Goal: Transaction & Acquisition: Purchase product/service

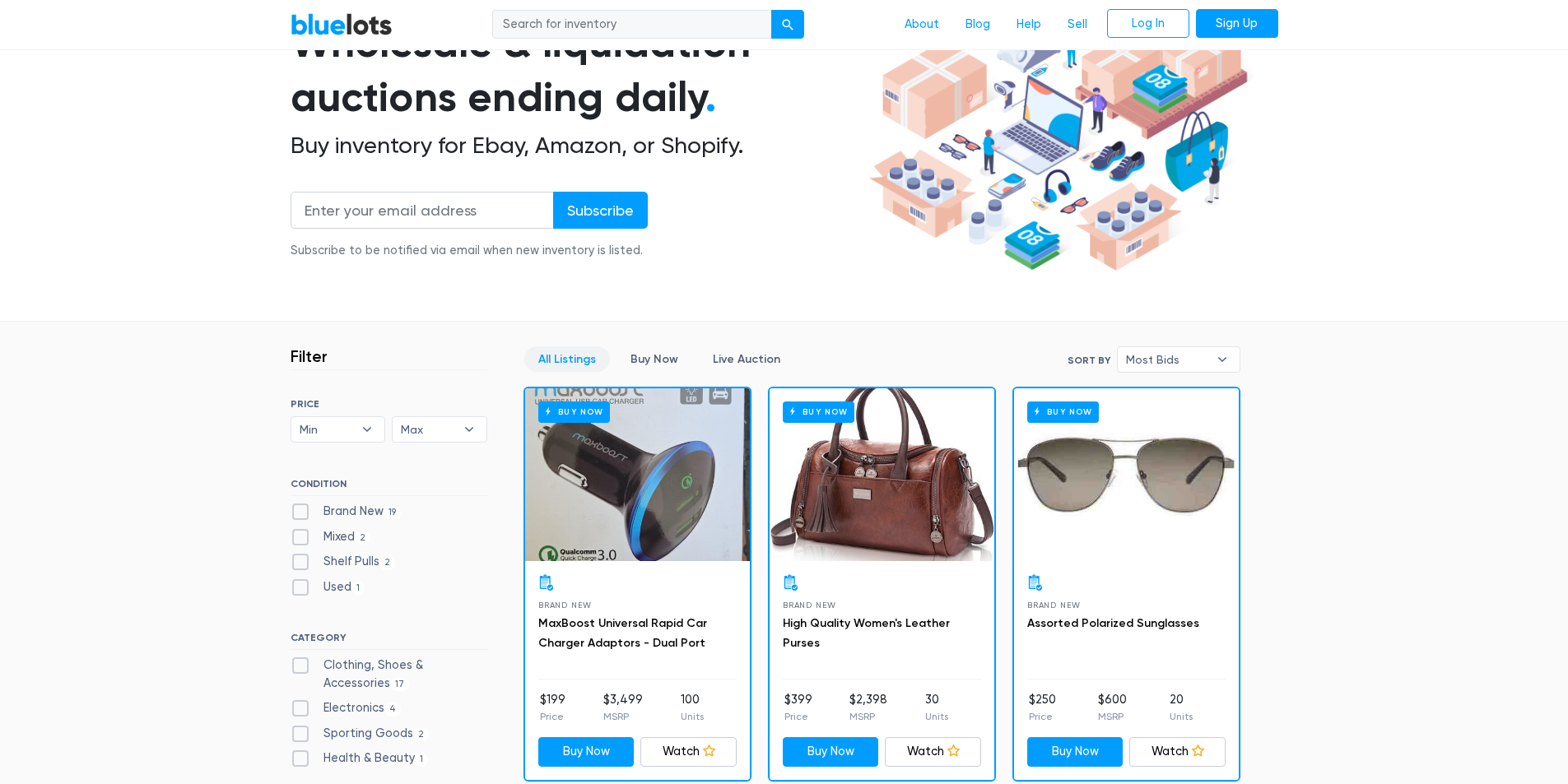
scroll to position [164, 0]
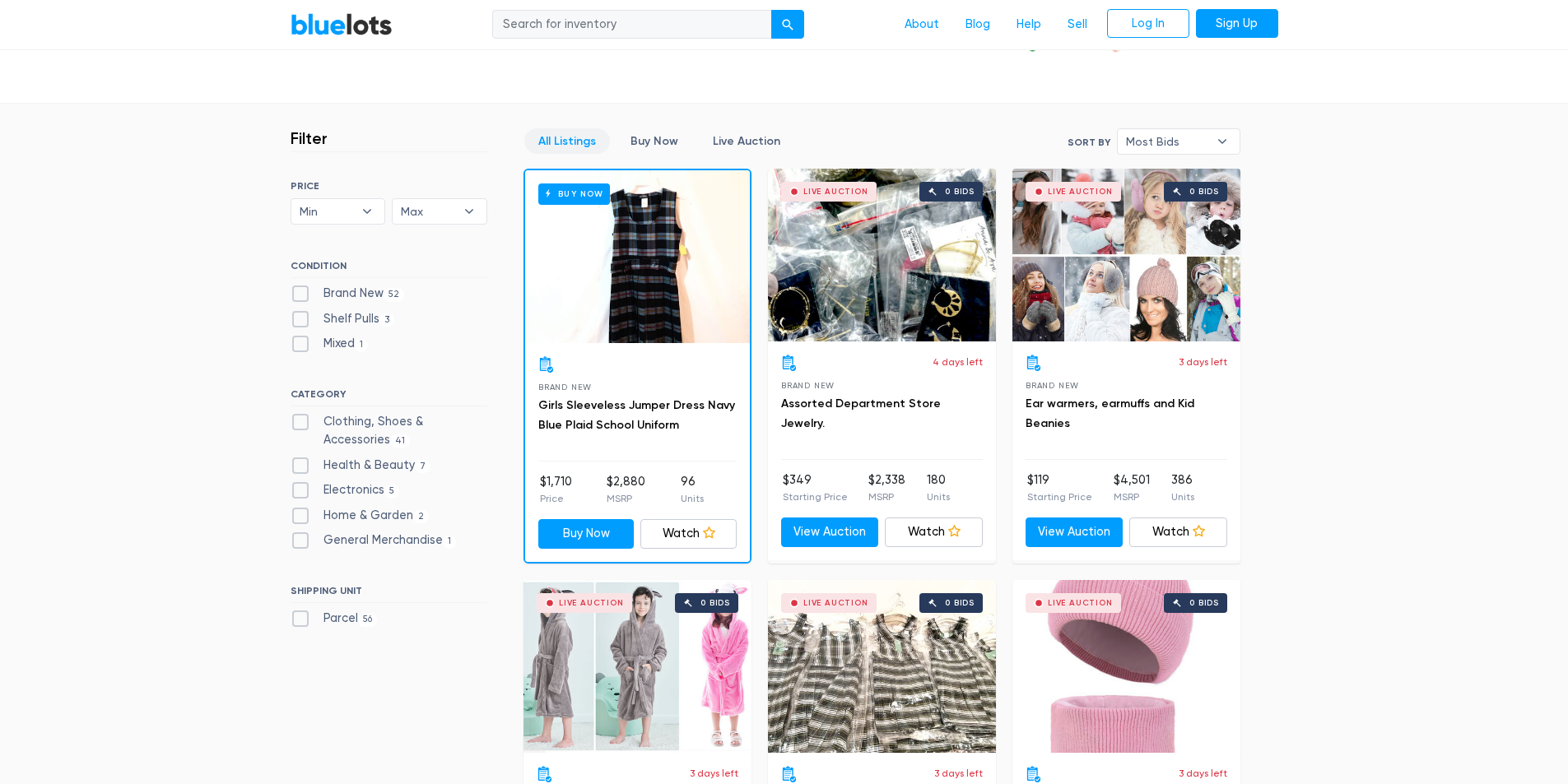
scroll to position [411, 0]
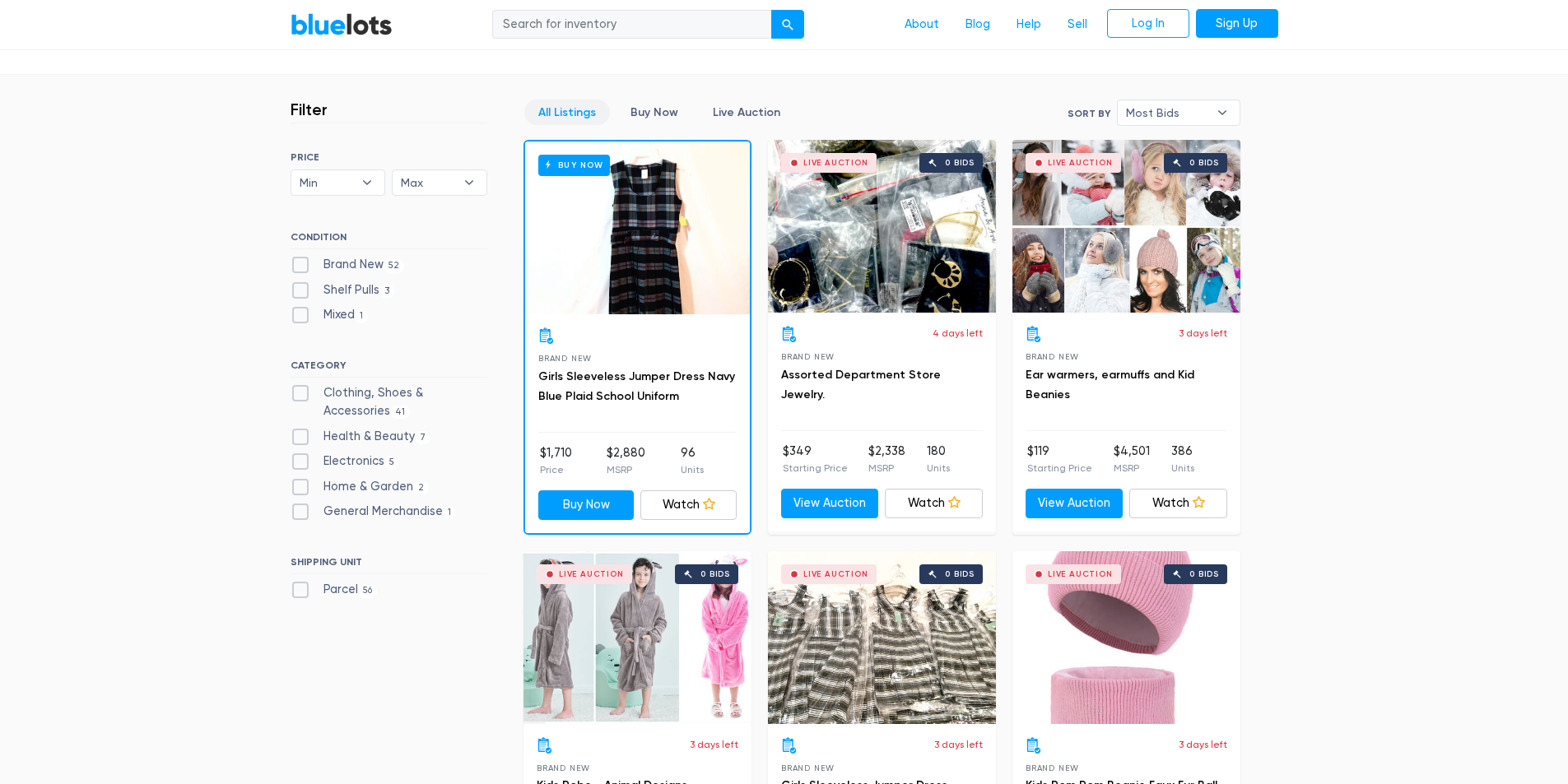
click at [297, 282] on label "Shelf Pulls 3" at bounding box center [343, 290] width 104 height 19
click at [297, 282] on Pulls"] "Shelf Pulls 3" at bounding box center [296, 287] width 11 height 11
checkbox Pulls"] "true"
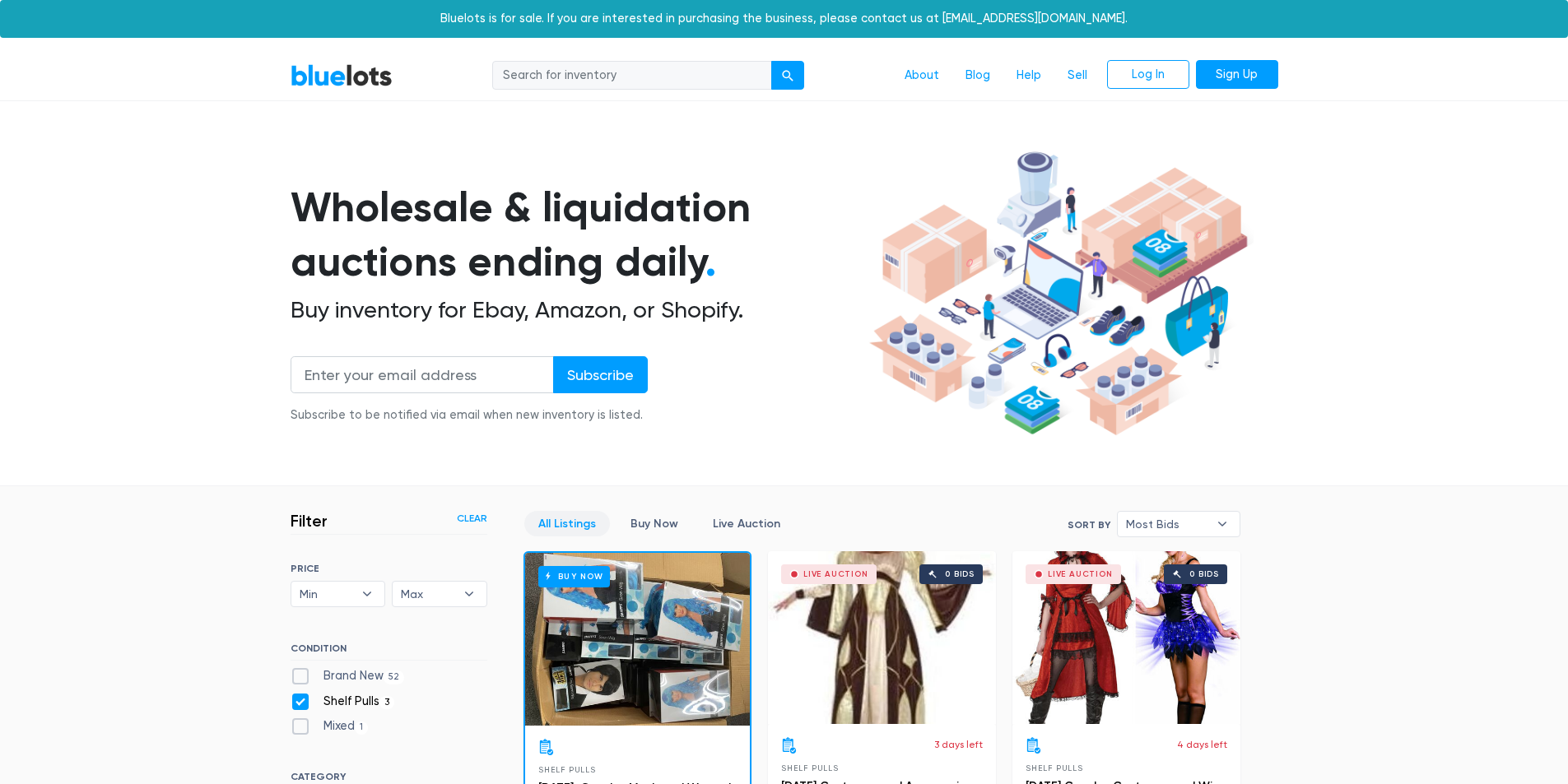
scroll to position [442, 0]
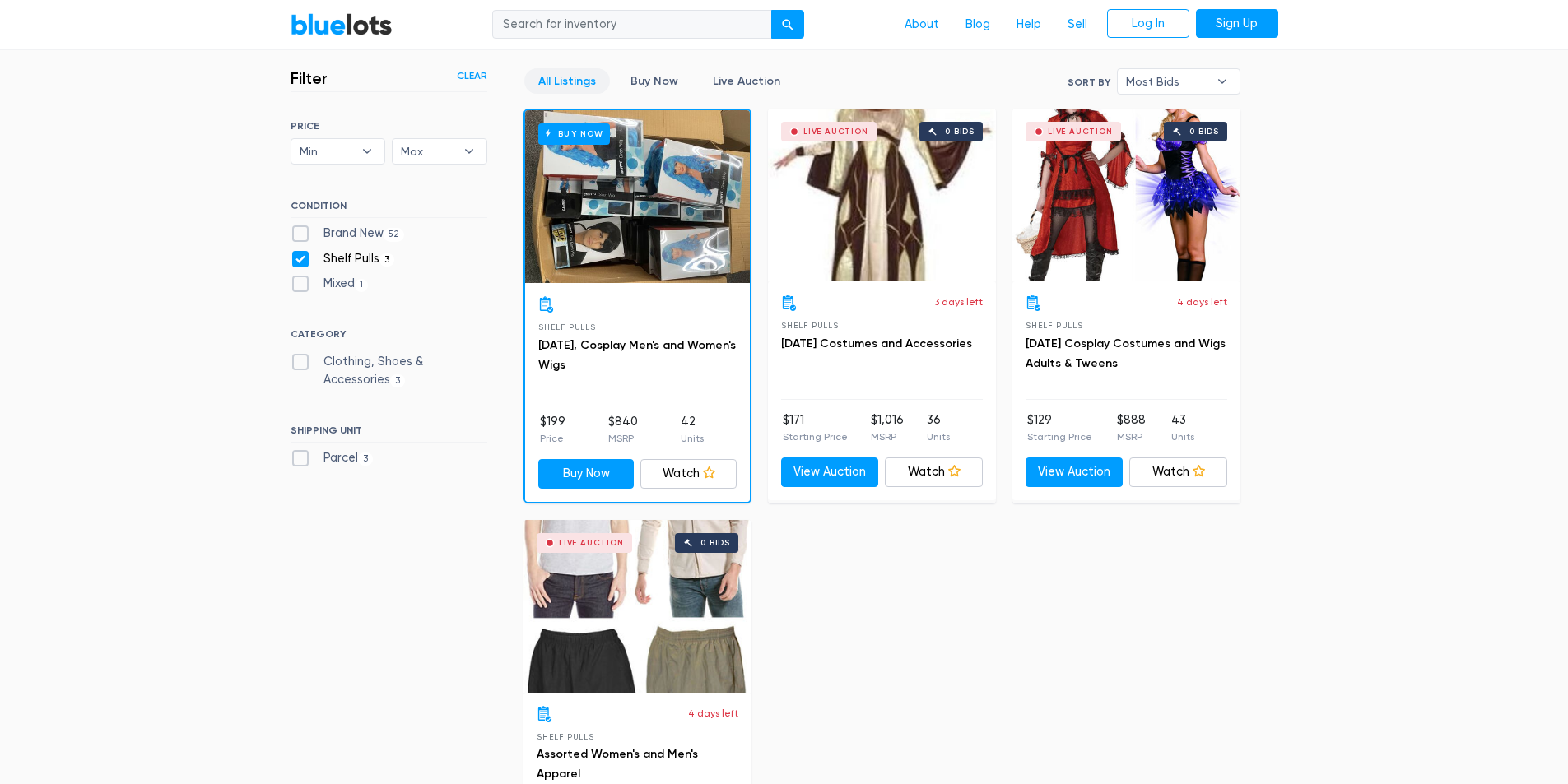
click at [297, 235] on label "Brand New 52" at bounding box center [348, 233] width 115 height 19
click at [297, 235] on New"] "Brand New 52" at bounding box center [296, 230] width 11 height 11
checkbox New"] "true"
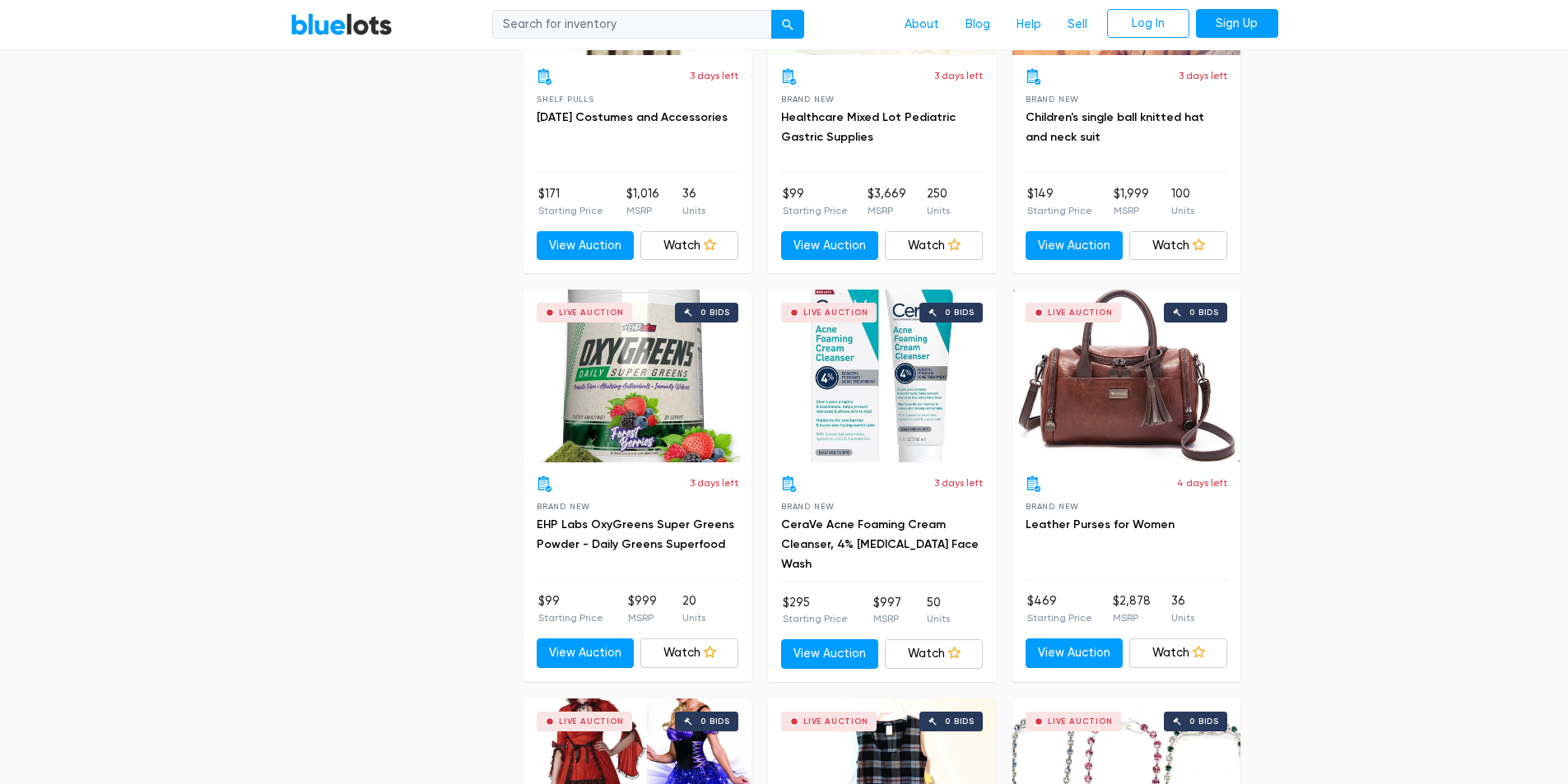
scroll to position [3158, 0]
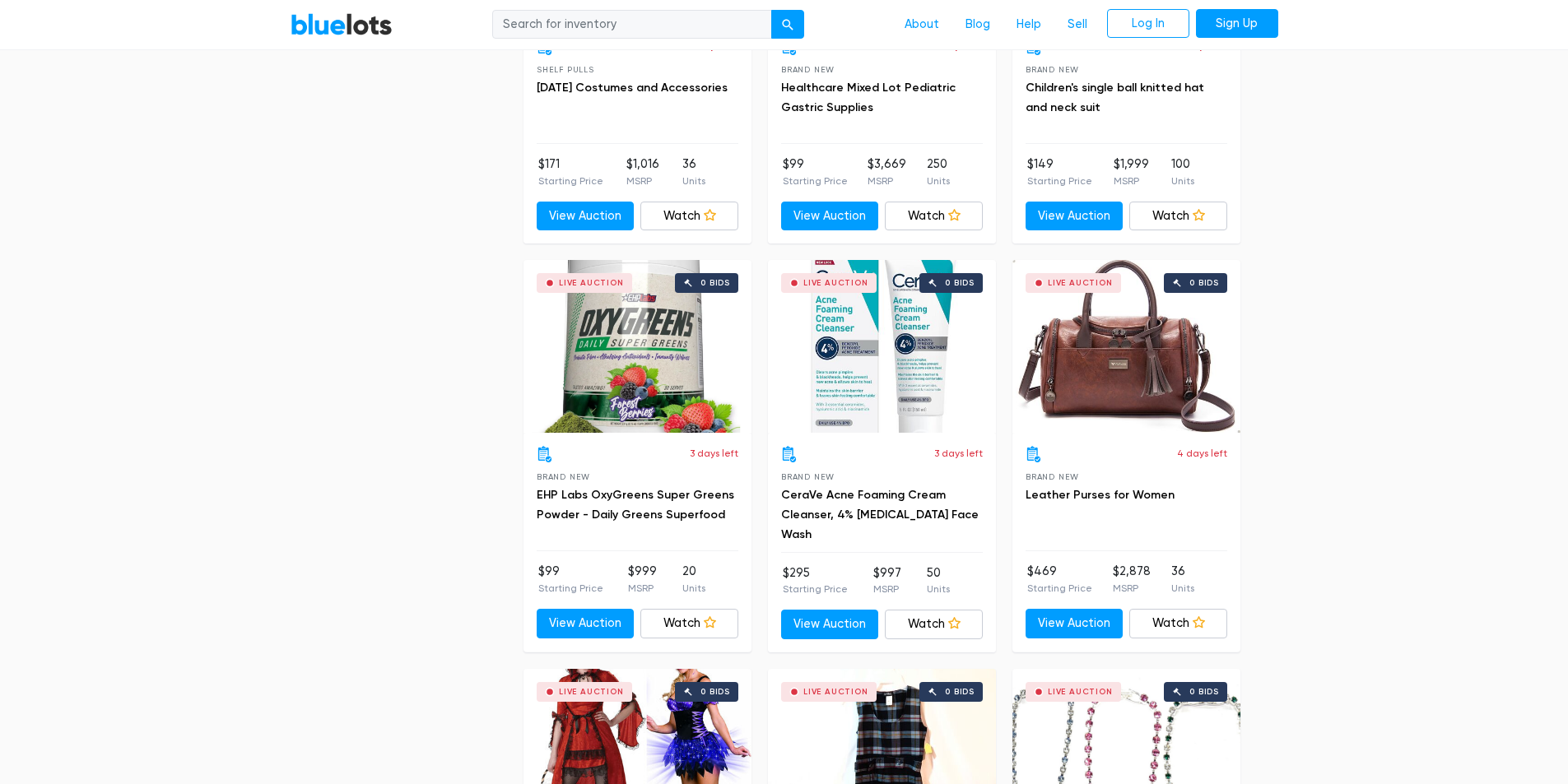
click at [640, 418] on div "Live Auction 0 bids" at bounding box center [637, 347] width 228 height 173
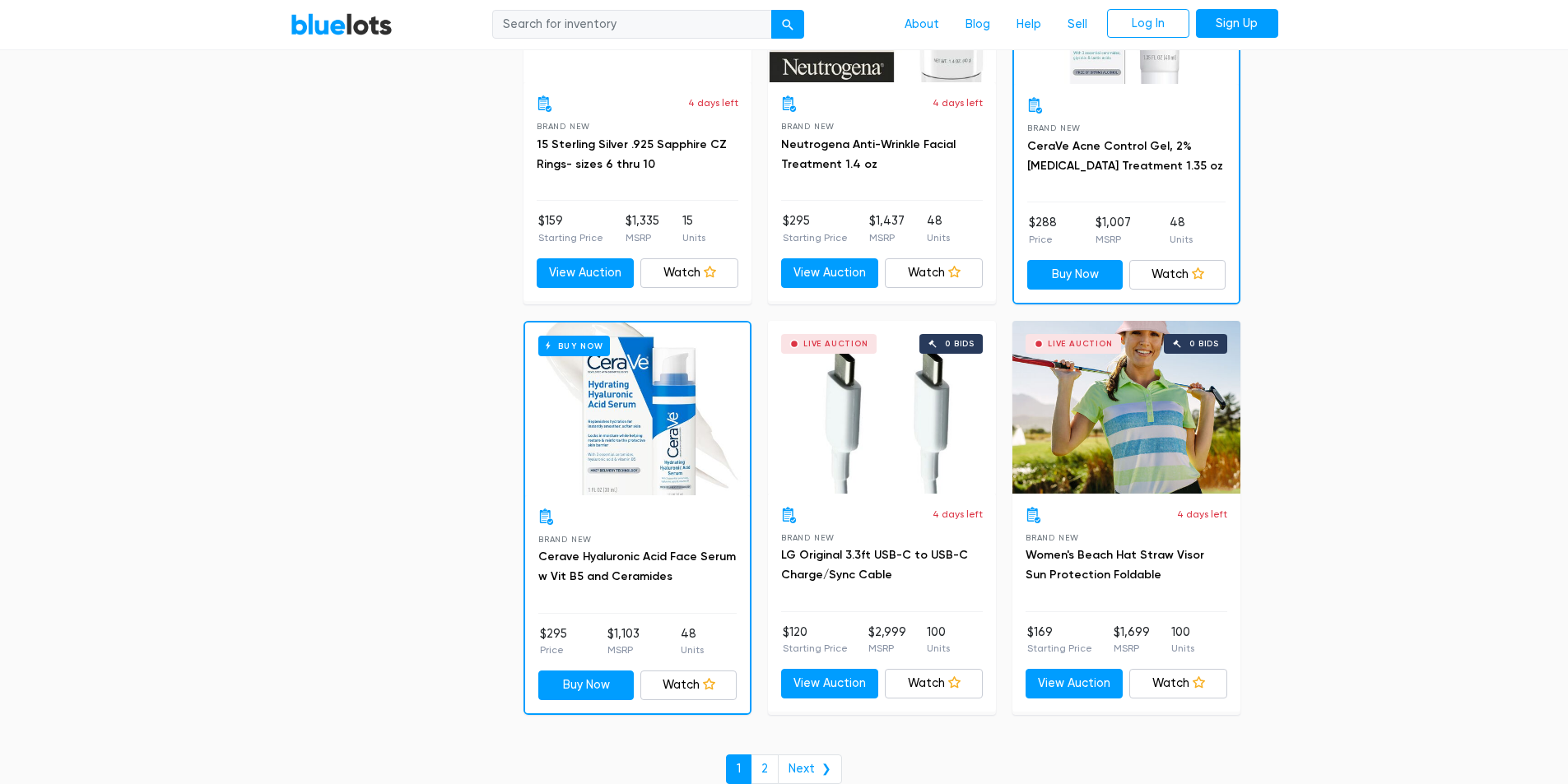
scroll to position [7026, 0]
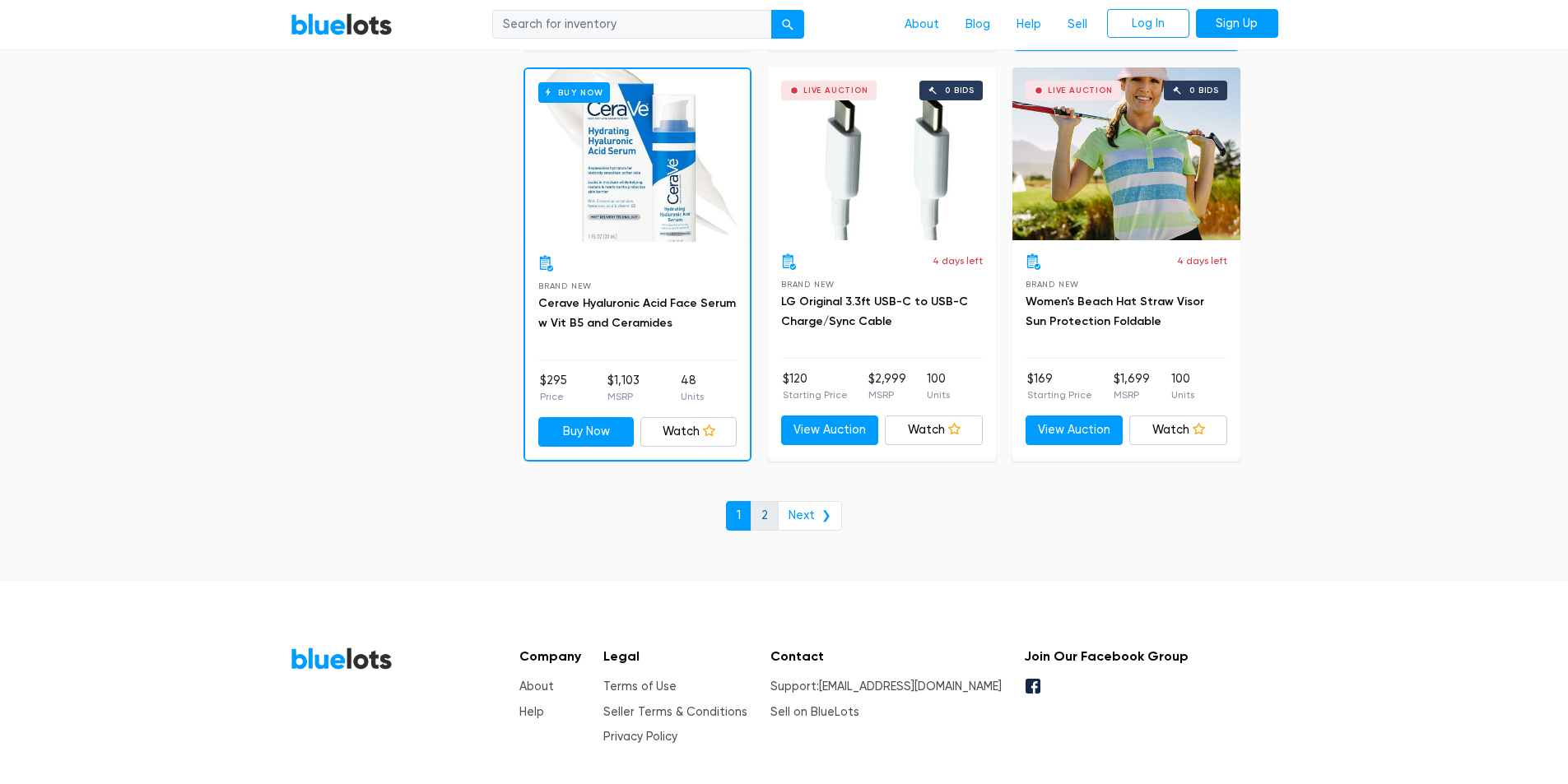
click at [769, 509] on link "2" at bounding box center [765, 516] width 28 height 30
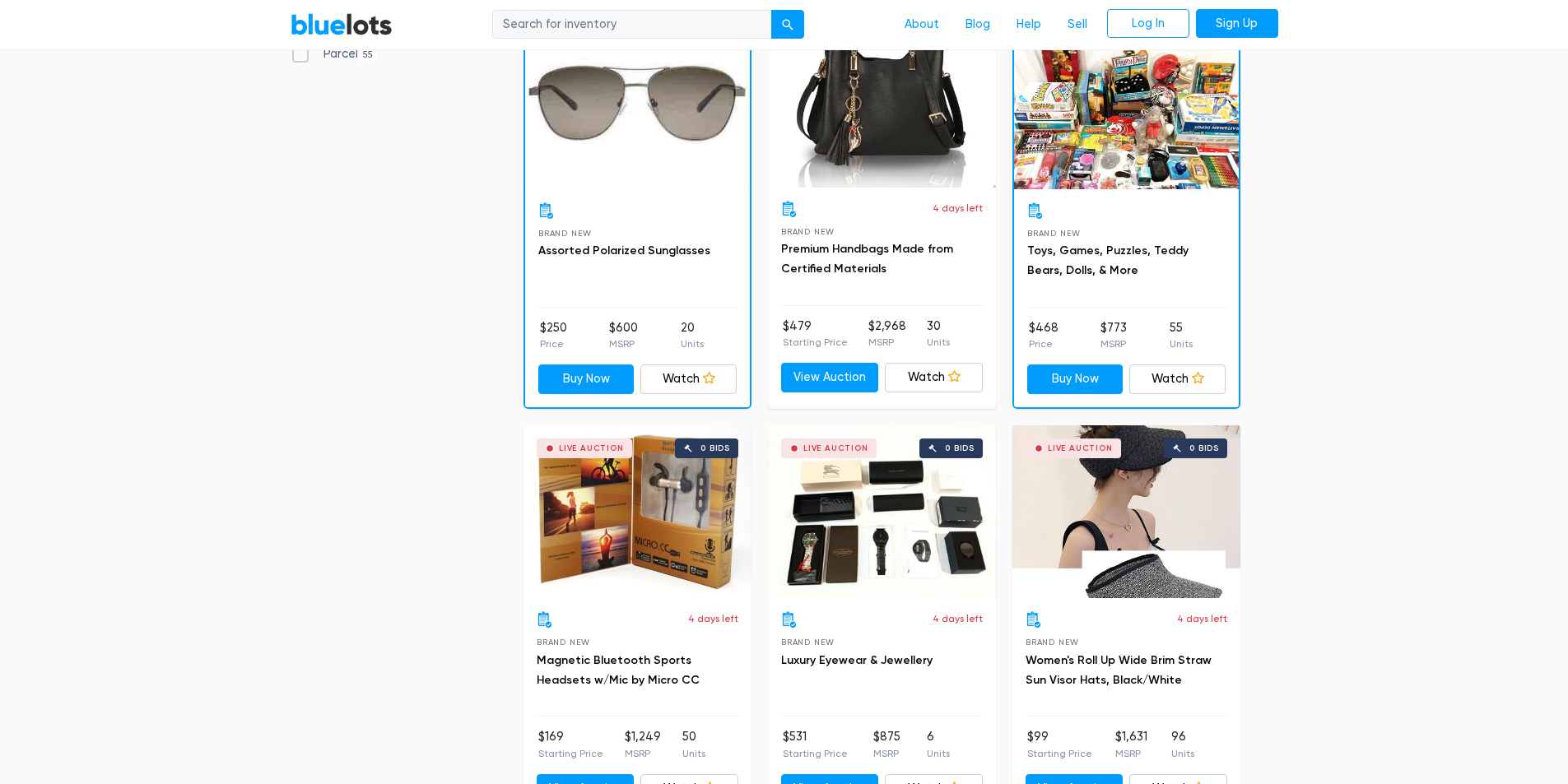
scroll to position [576, 0]
